Goal: Task Accomplishment & Management: Manage account settings

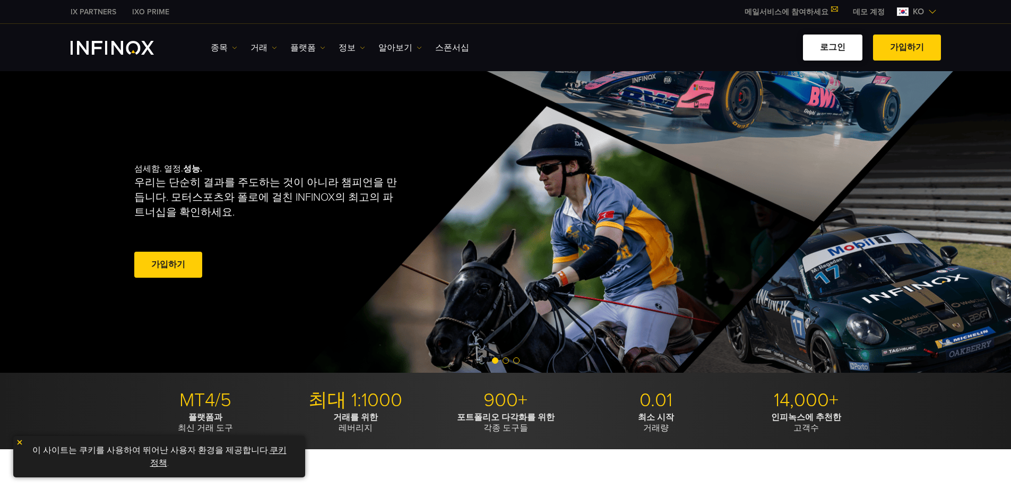
drag, startPoint x: 0, startPoint y: 0, endPoint x: 831, endPoint y: 55, distance: 833.0
click at [831, 55] on link "로그인" at bounding box center [832, 48] width 59 height 26
click at [830, 50] on link "로그인" at bounding box center [832, 48] width 59 height 26
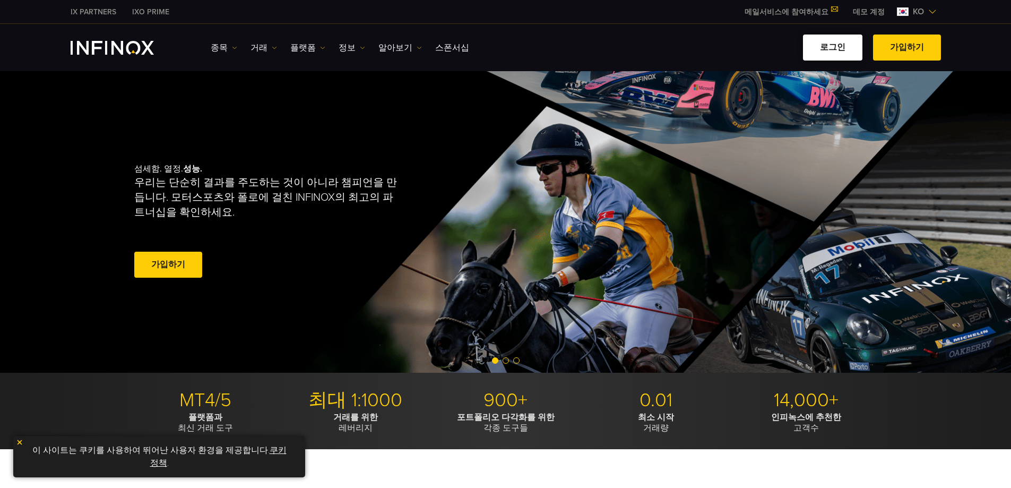
click at [830, 50] on link "로그인" at bounding box center [832, 48] width 59 height 26
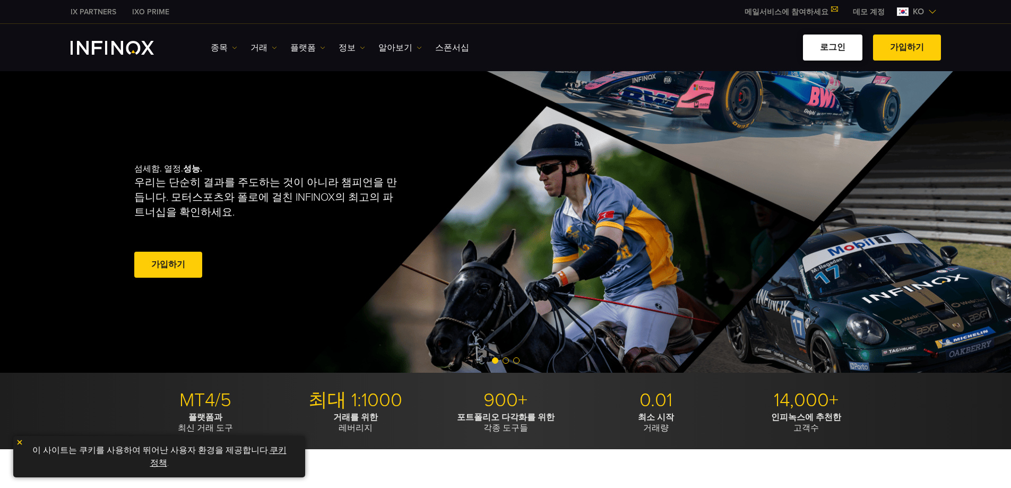
click at [833, 48] on link "로그인" at bounding box center [832, 48] width 59 height 26
